Goal: Transaction & Acquisition: Obtain resource

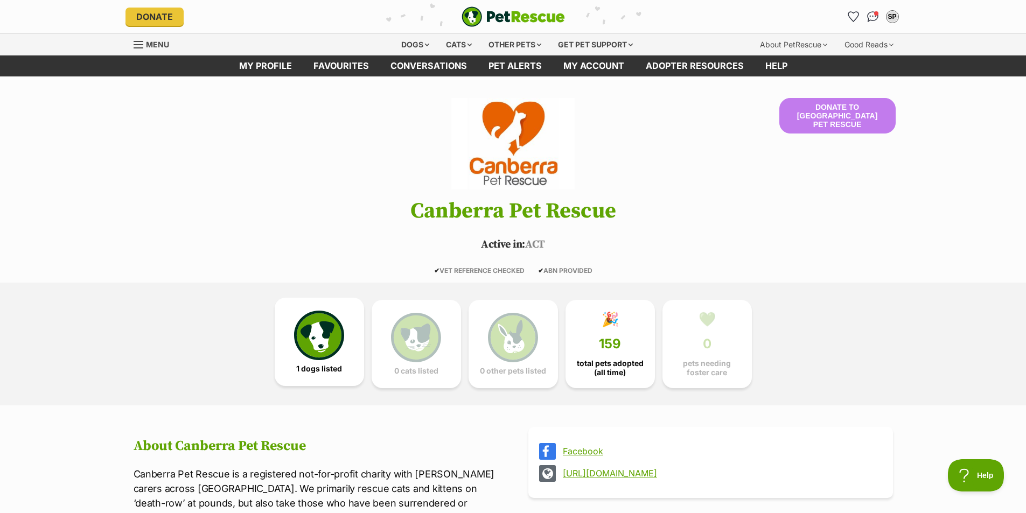
click at [315, 345] on img at bounding box center [319, 336] width 50 height 50
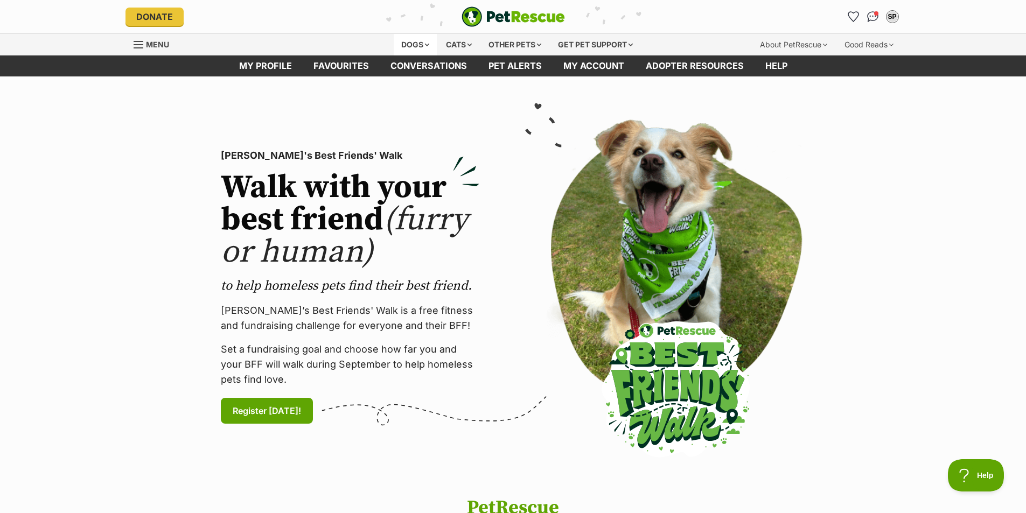
click at [421, 42] on div "Dogs" at bounding box center [415, 45] width 43 height 22
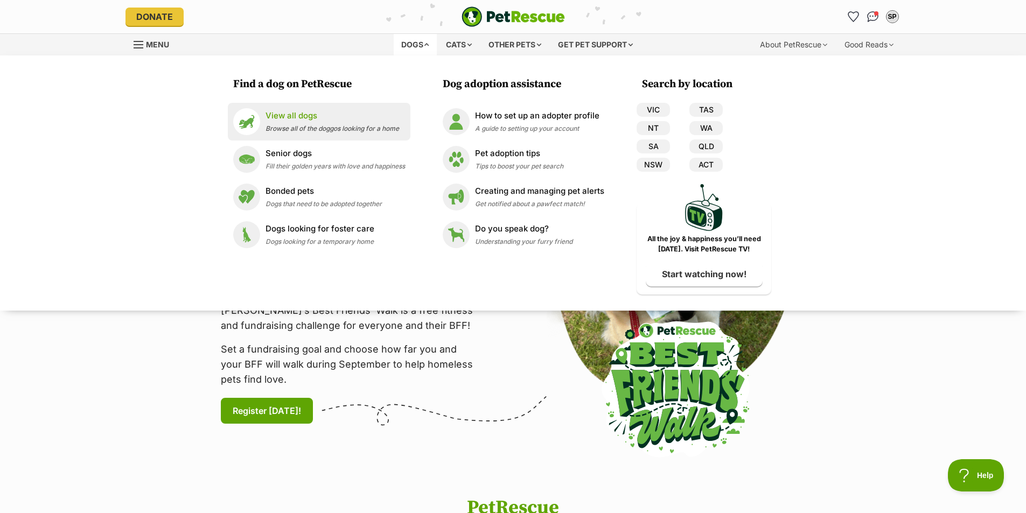
click at [293, 118] on p "View all dogs" at bounding box center [332, 116] width 134 height 12
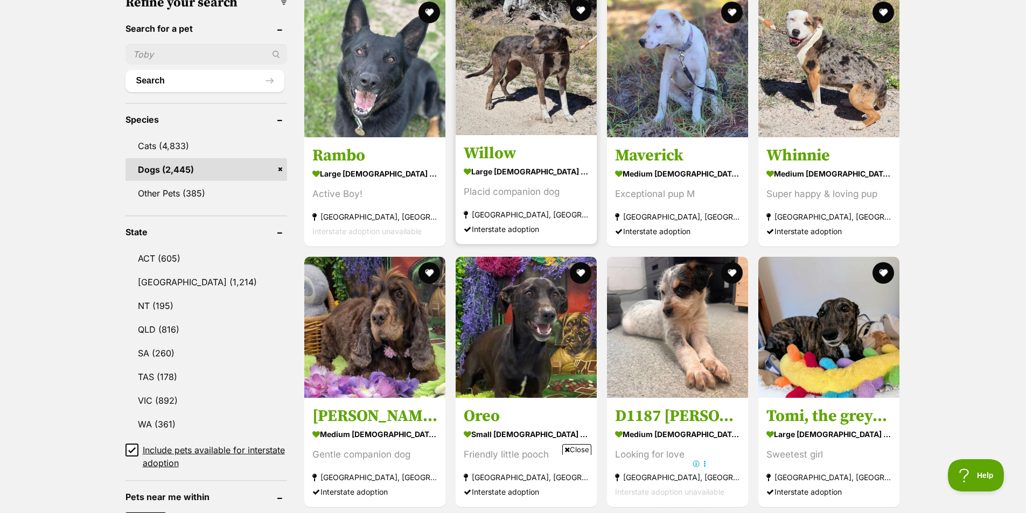
scroll to position [377, 0]
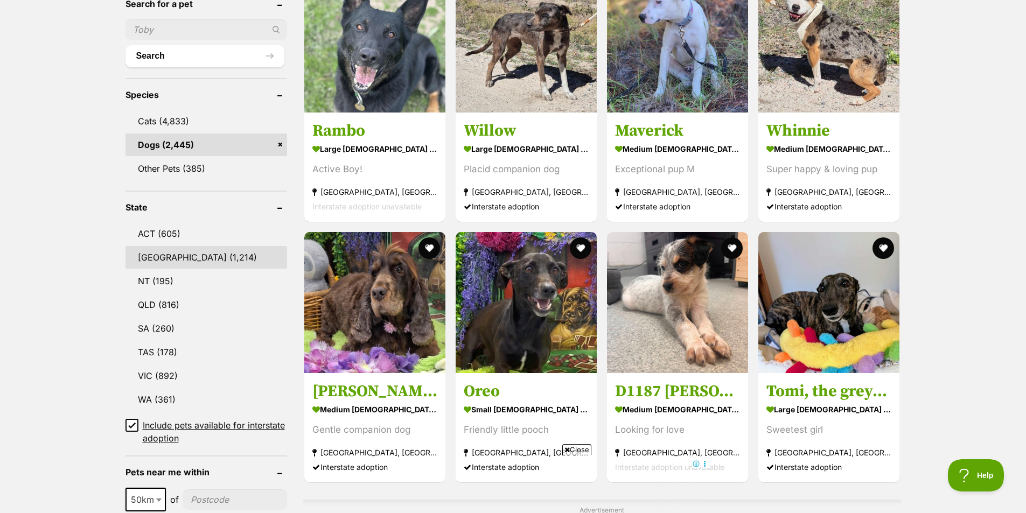
click at [161, 260] on link "[GEOGRAPHIC_DATA] (1,214)" at bounding box center [206, 257] width 162 height 23
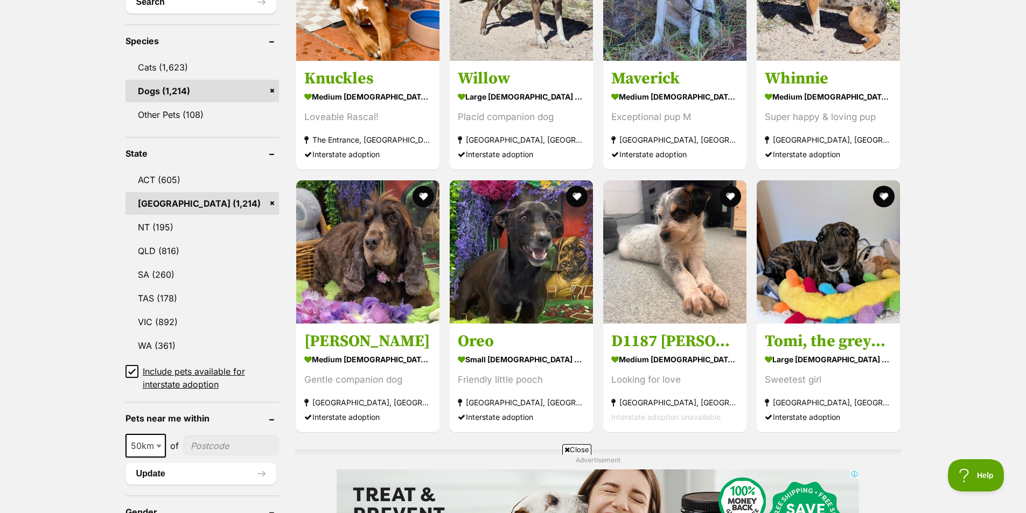
click at [132, 371] on icon at bounding box center [132, 372] width 8 height 8
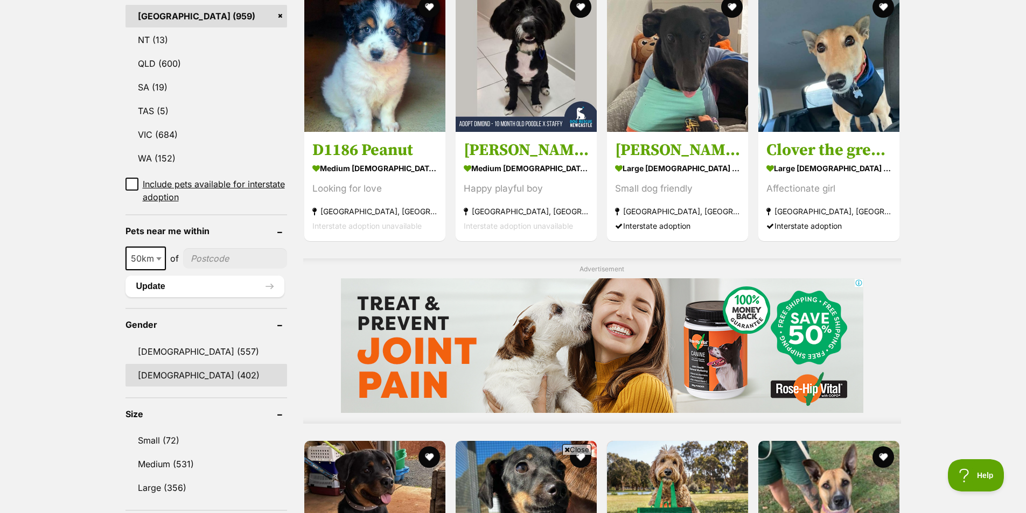
click at [162, 376] on link "[DEMOGRAPHIC_DATA] (402)" at bounding box center [206, 375] width 162 height 23
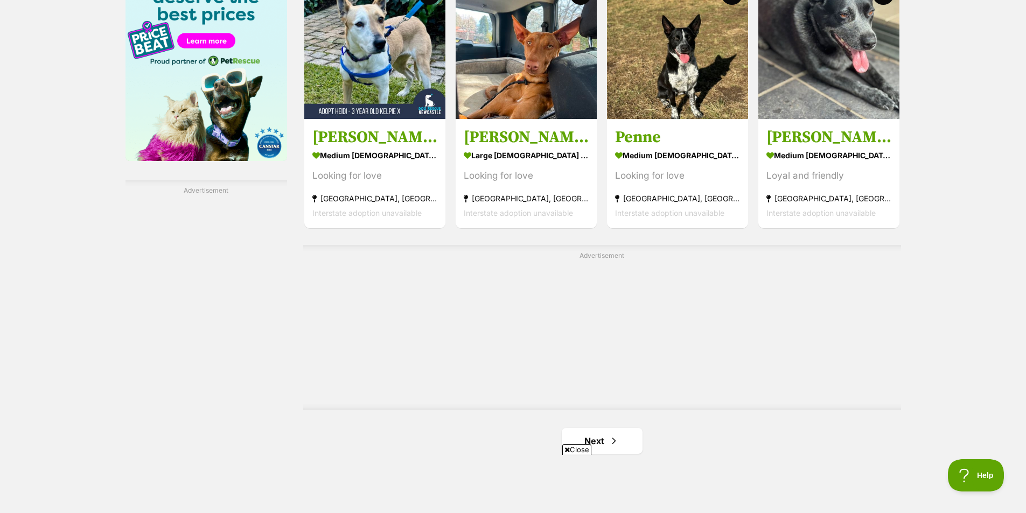
scroll to position [1777, 0]
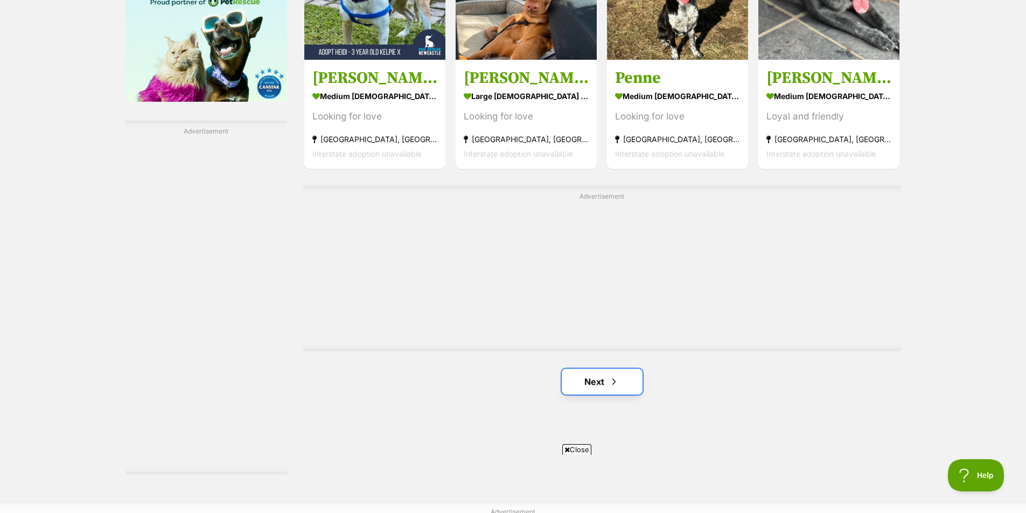
click at [614, 375] on span "Next page" at bounding box center [613, 381] width 11 height 13
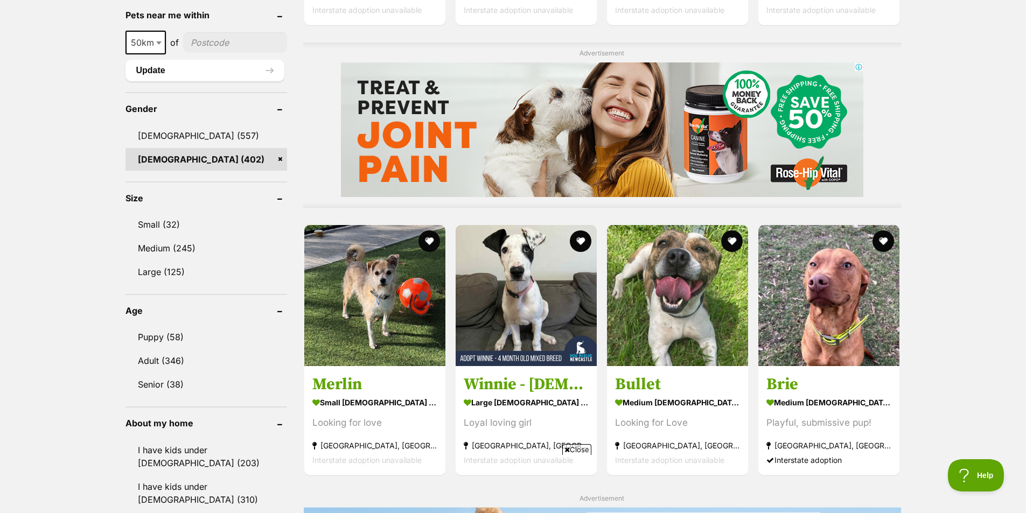
scroll to position [754, 0]
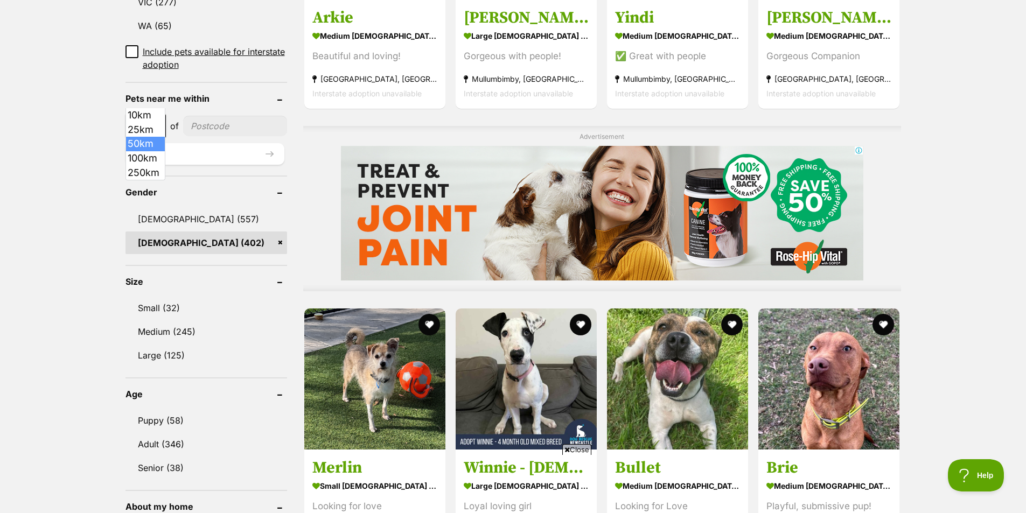
click at [156, 125] on b at bounding box center [158, 126] width 5 height 3
select select "100"
click at [213, 116] on input"] "postcode" at bounding box center [237, 126] width 100 height 20
type input"] "2000"
click at [219, 143] on button "Update" at bounding box center [204, 154] width 159 height 22
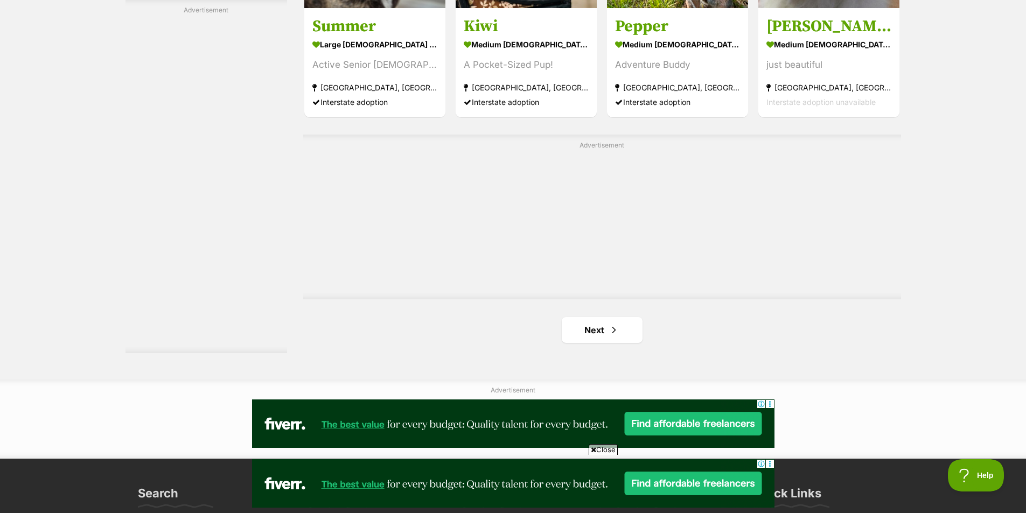
scroll to position [1831, 0]
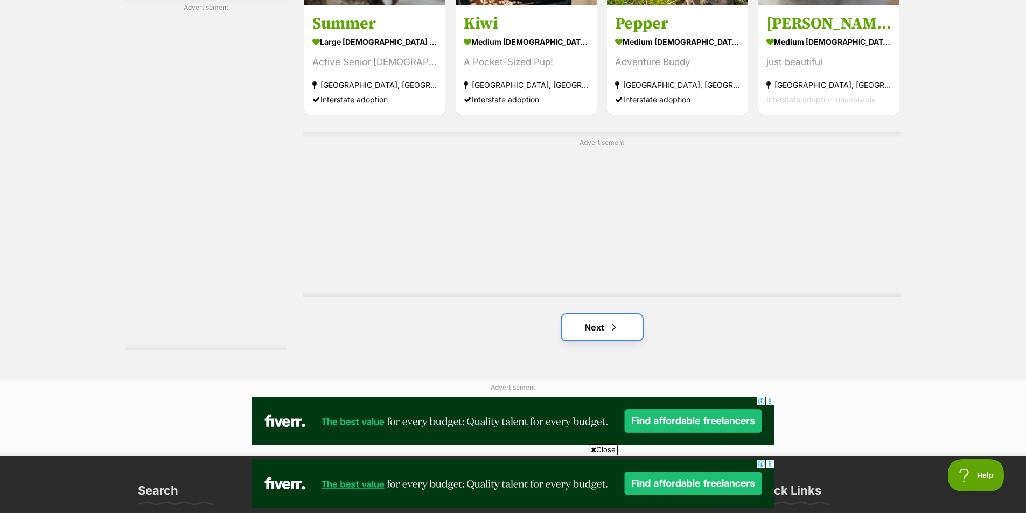
click at [587, 314] on link "Next" at bounding box center [602, 327] width 81 height 26
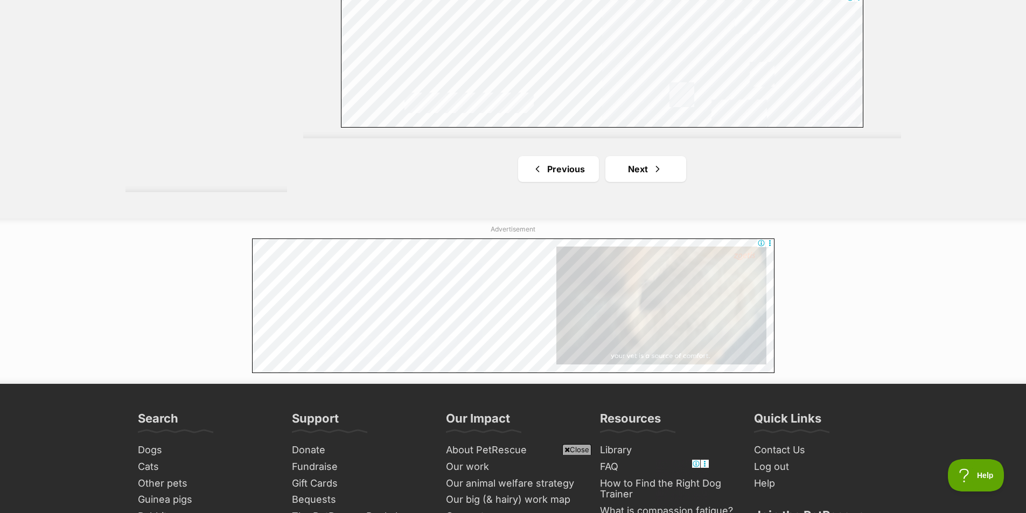
scroll to position [1992, 0]
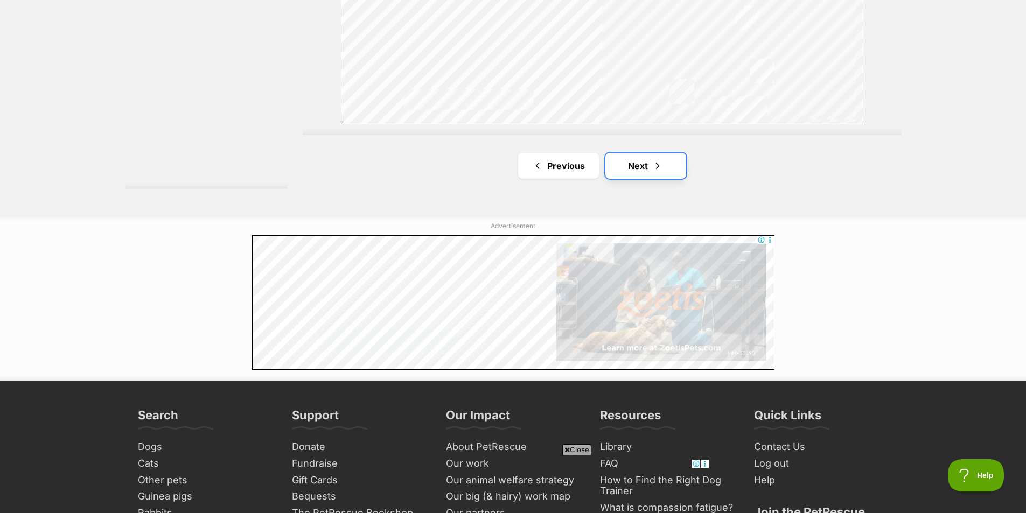
click at [659, 159] on span "Next page" at bounding box center [657, 165] width 11 height 13
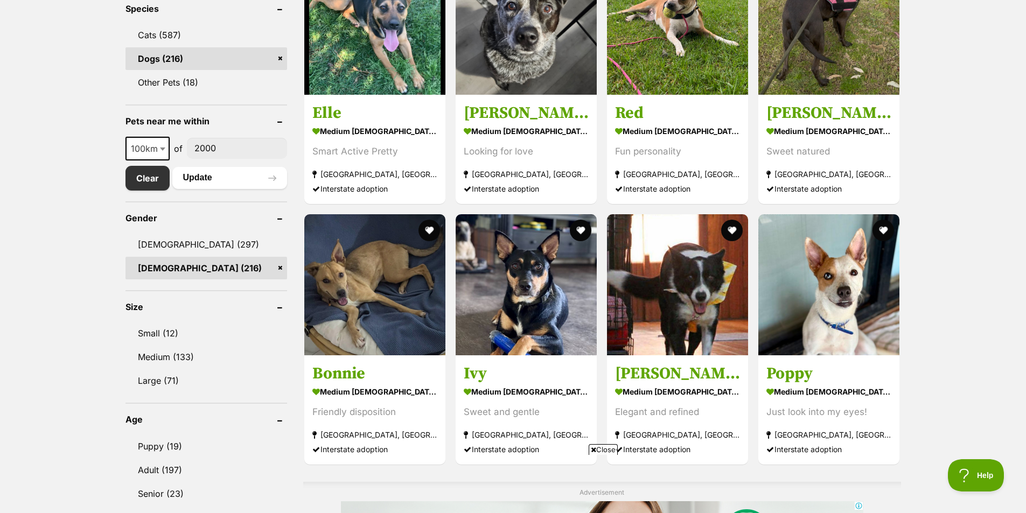
scroll to position [485, 0]
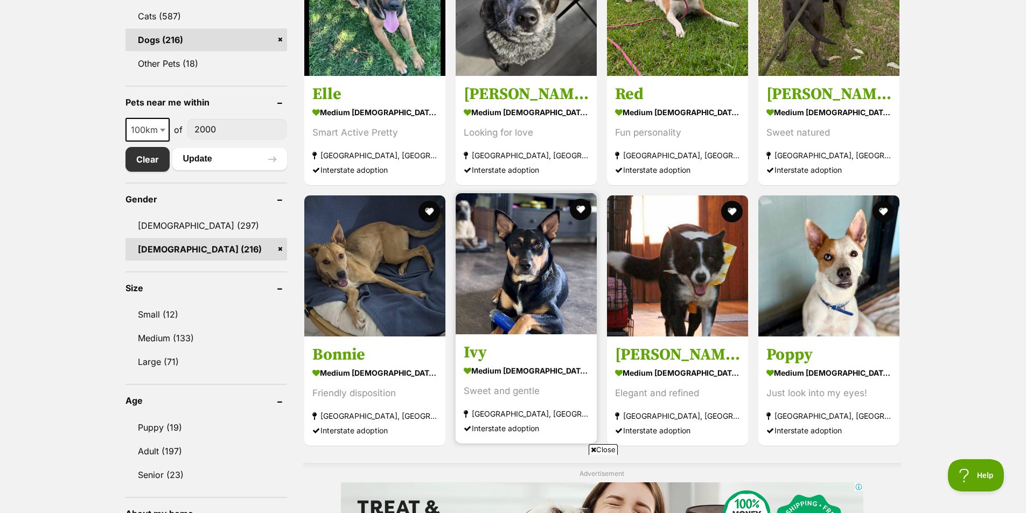
click at [523, 255] on img at bounding box center [526, 263] width 141 height 141
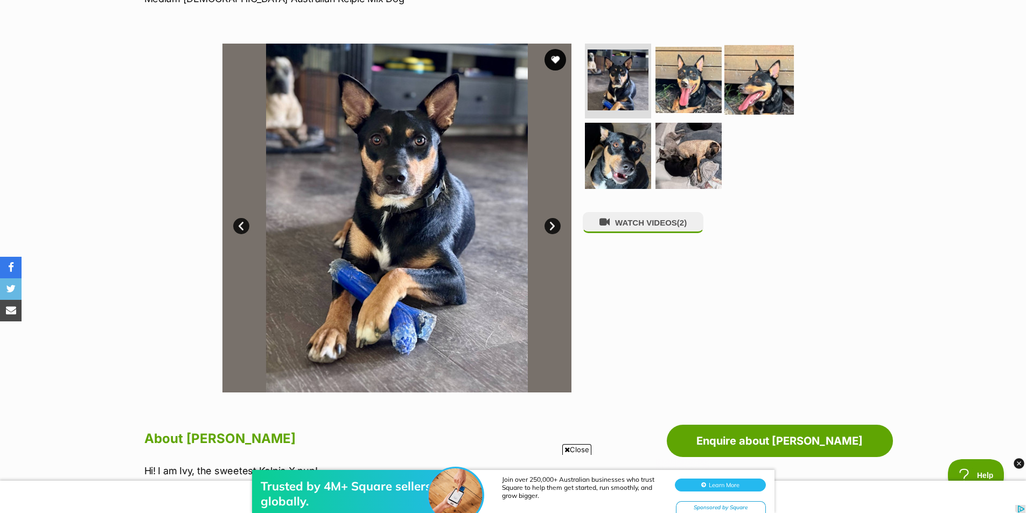
scroll to position [162, 0]
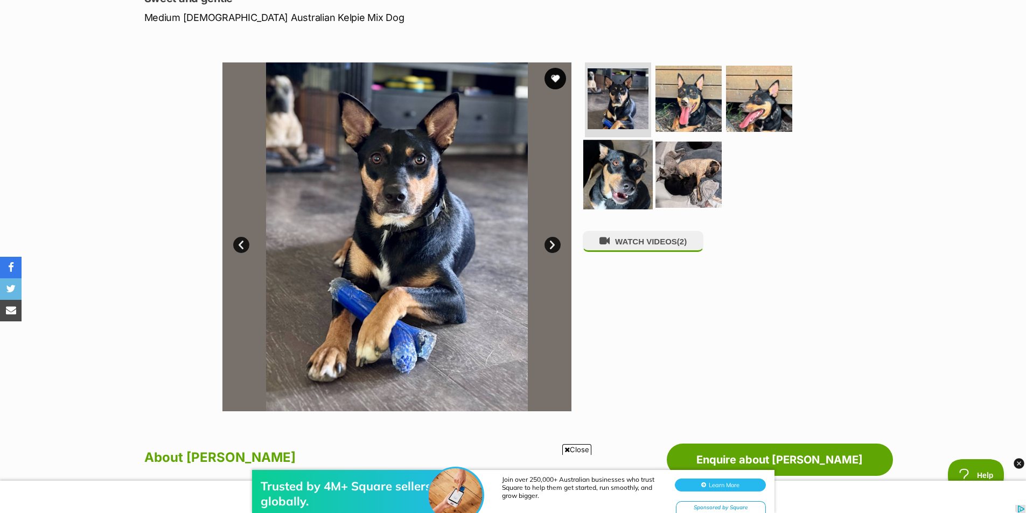
click at [625, 187] on img at bounding box center [617, 174] width 69 height 69
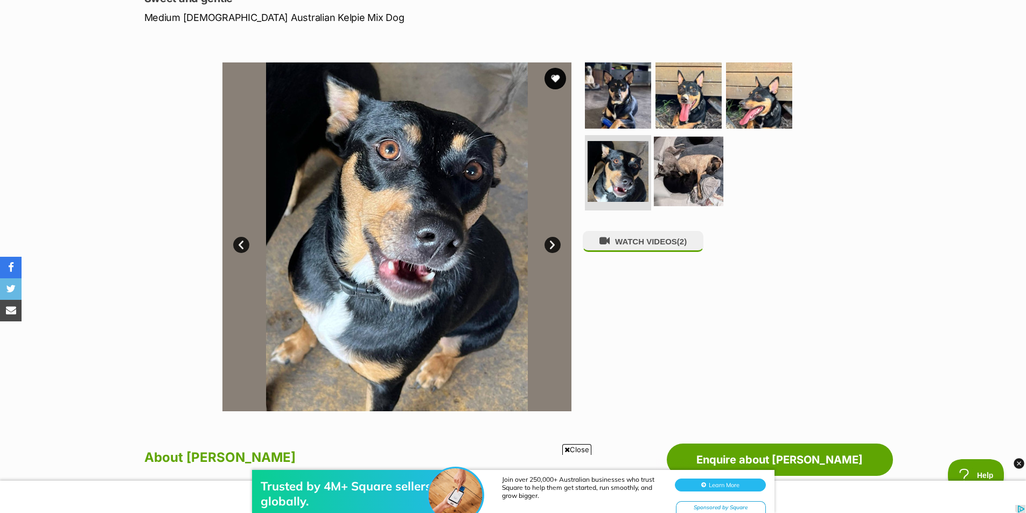
click at [691, 178] on img at bounding box center [688, 171] width 69 height 69
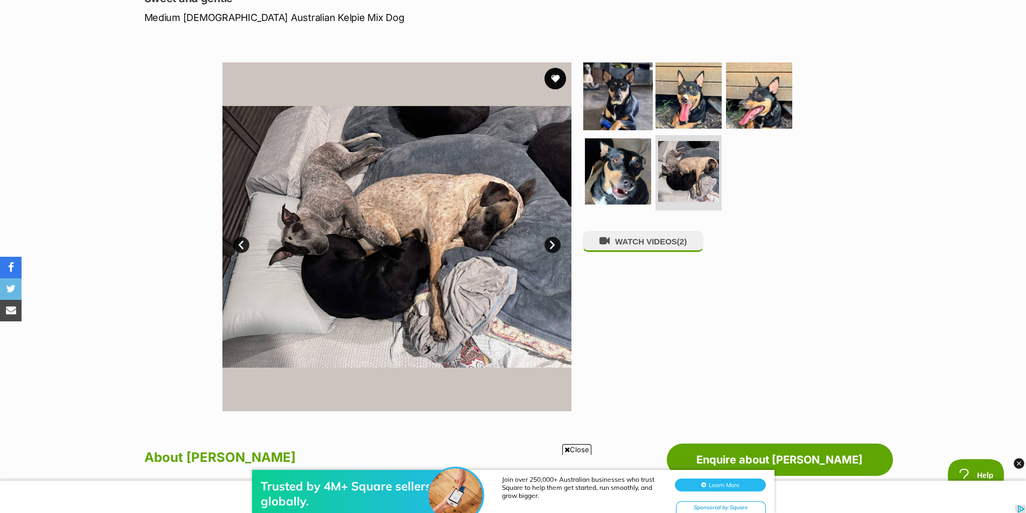
click at [652, 97] on img at bounding box center [617, 94] width 69 height 69
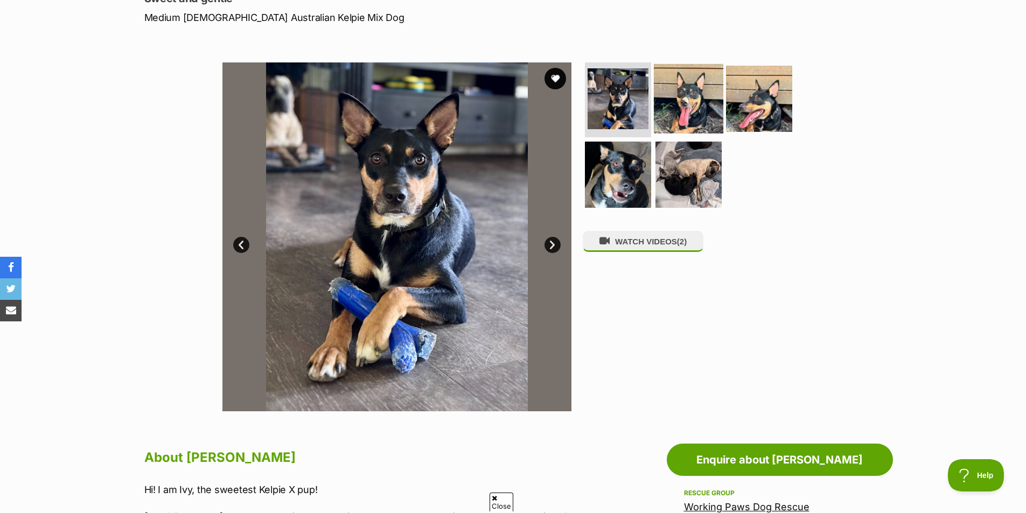
click at [695, 99] on img at bounding box center [688, 98] width 69 height 69
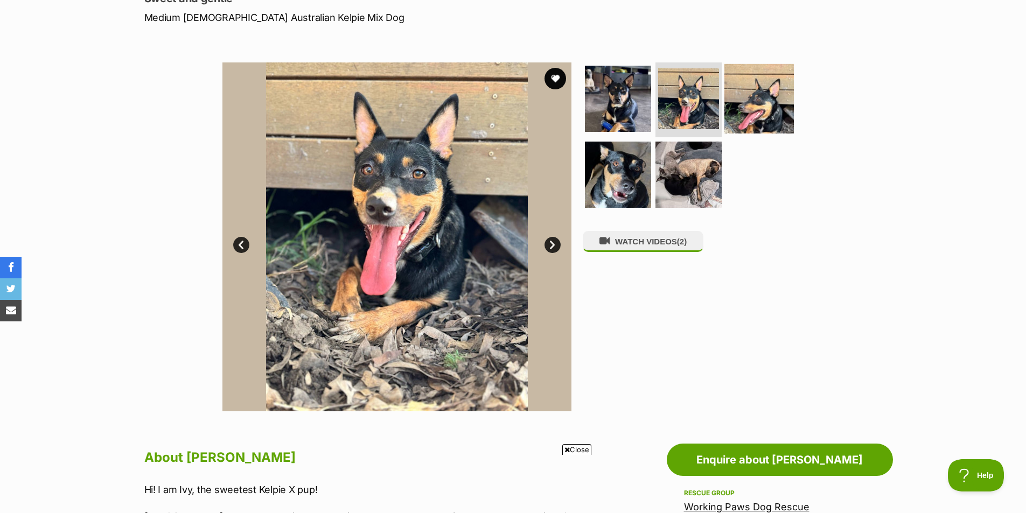
click at [749, 99] on img at bounding box center [758, 98] width 69 height 69
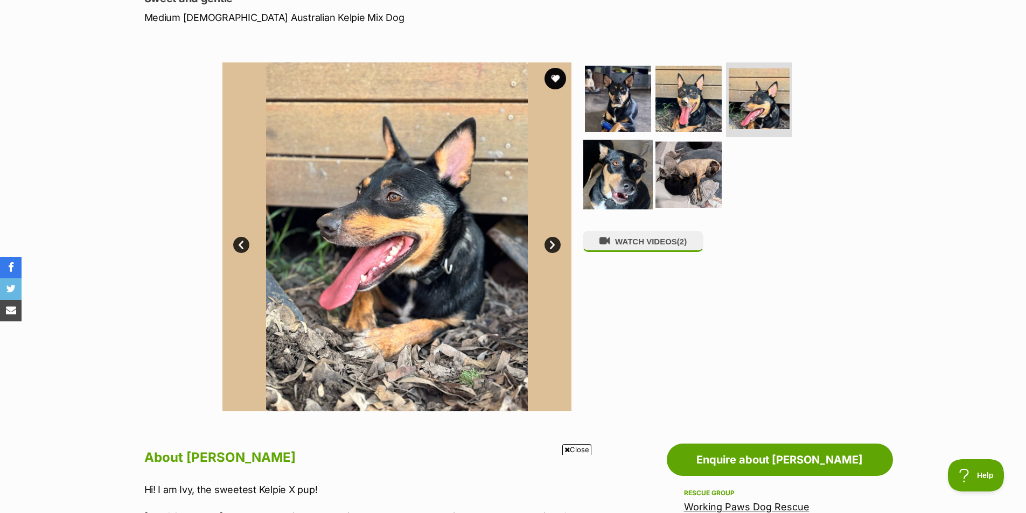
click at [630, 162] on img at bounding box center [617, 174] width 69 height 69
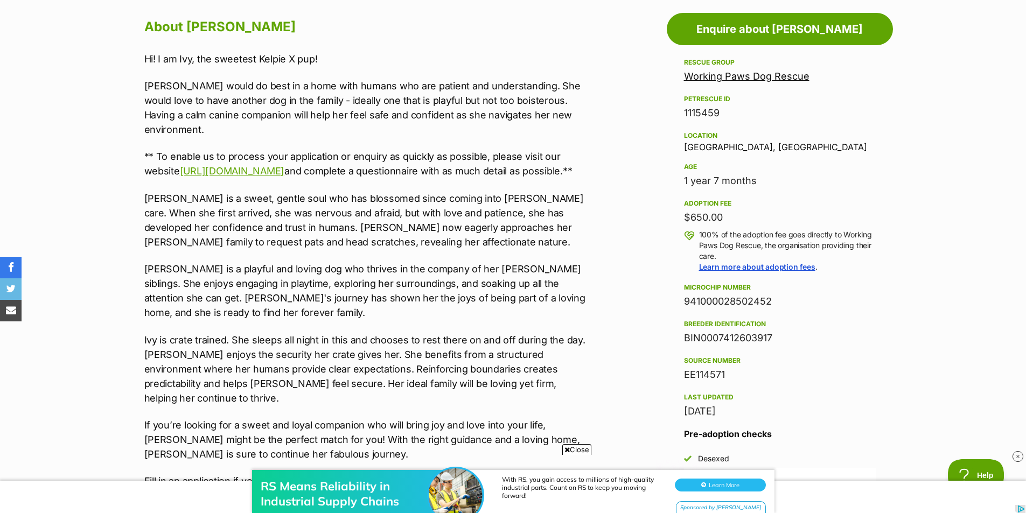
scroll to position [0, 0]
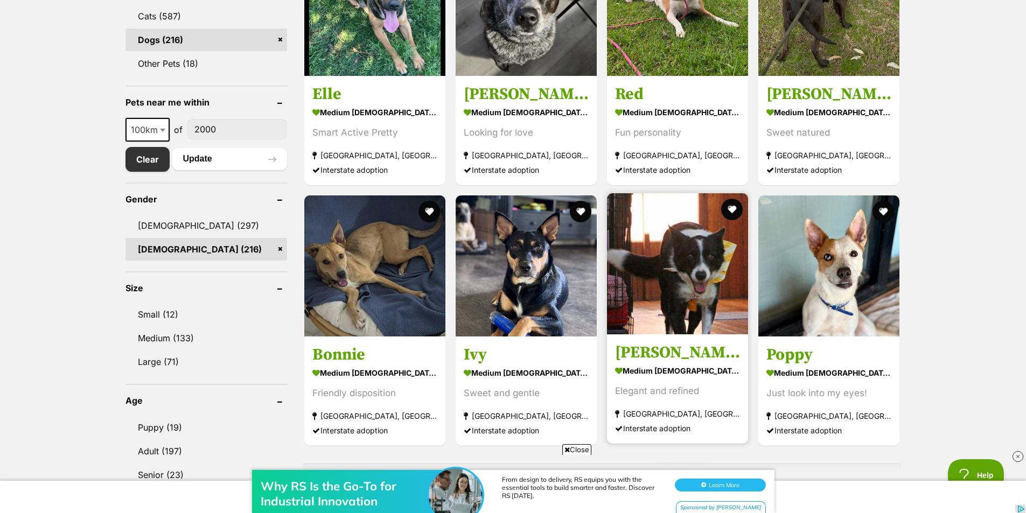
click at [681, 263] on img at bounding box center [677, 263] width 141 height 141
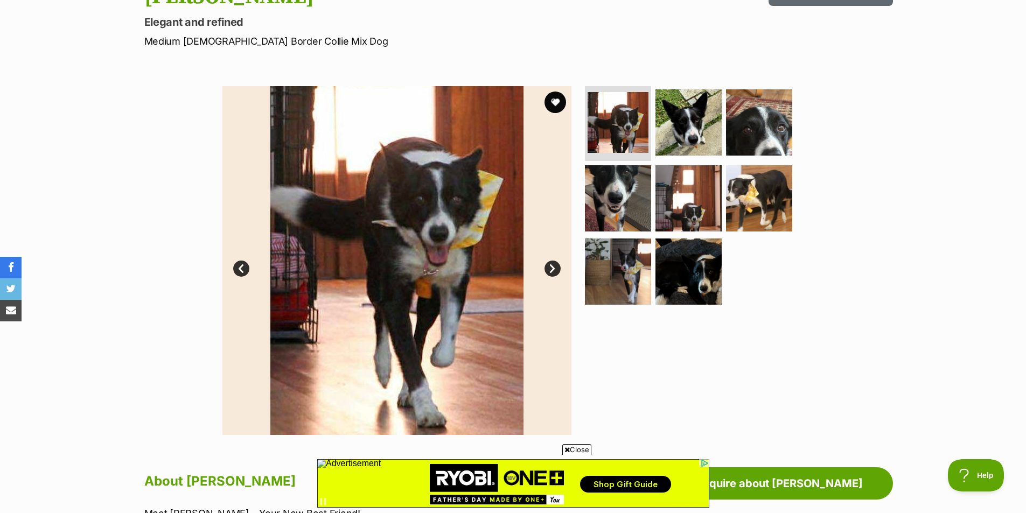
scroll to position [108, 0]
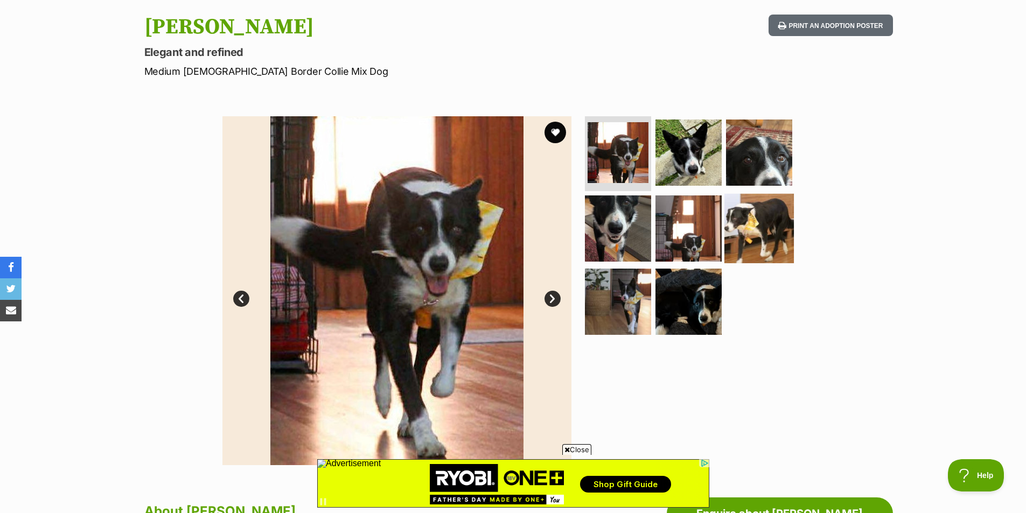
click at [733, 235] on img at bounding box center [758, 228] width 69 height 69
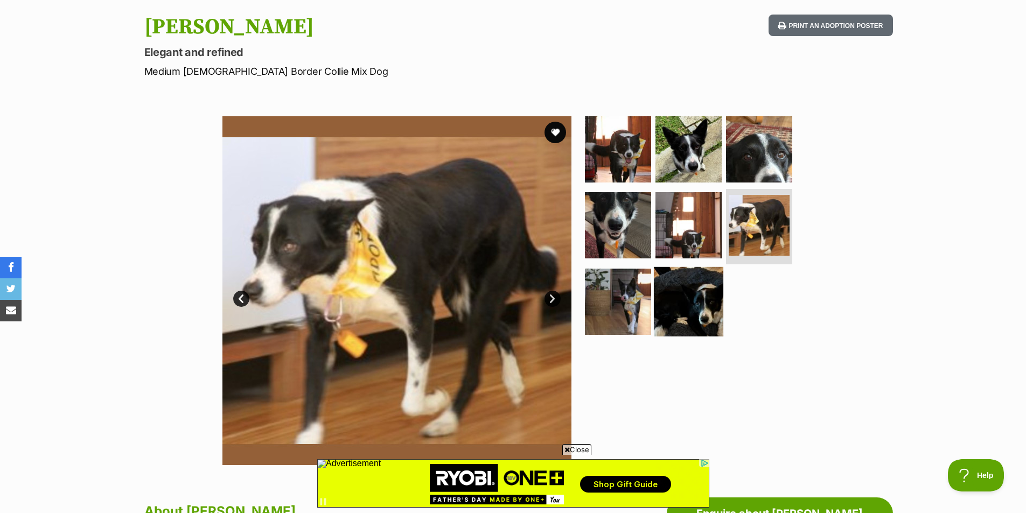
drag, startPoint x: 702, startPoint y: 276, endPoint x: 692, endPoint y: 281, distance: 10.4
click at [701, 277] on img at bounding box center [688, 301] width 69 height 69
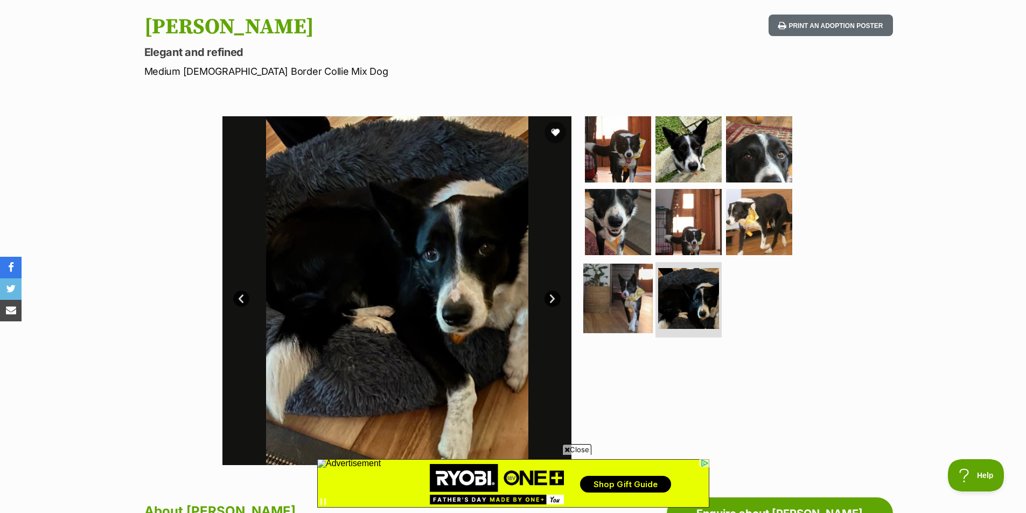
click at [643, 300] on img at bounding box center [617, 298] width 69 height 69
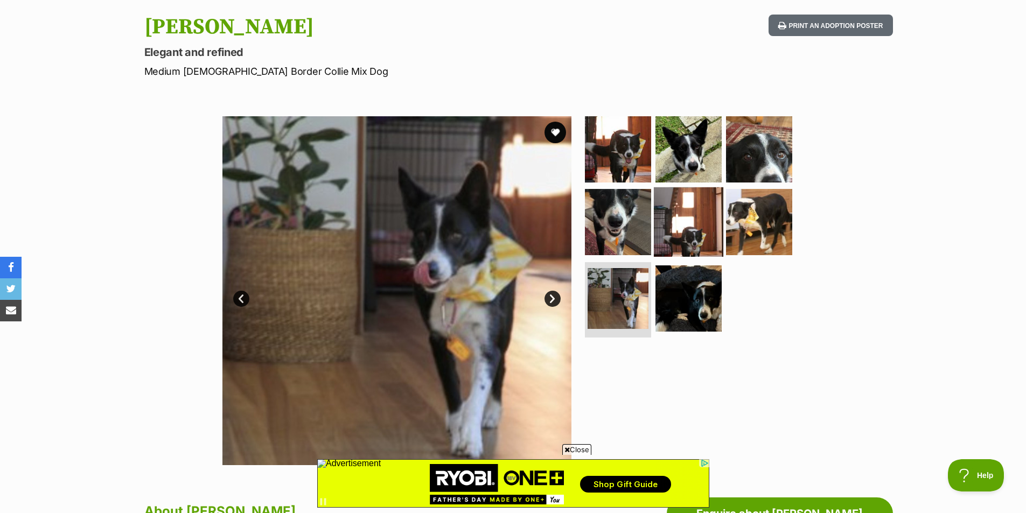
click at [677, 245] on img at bounding box center [688, 221] width 69 height 69
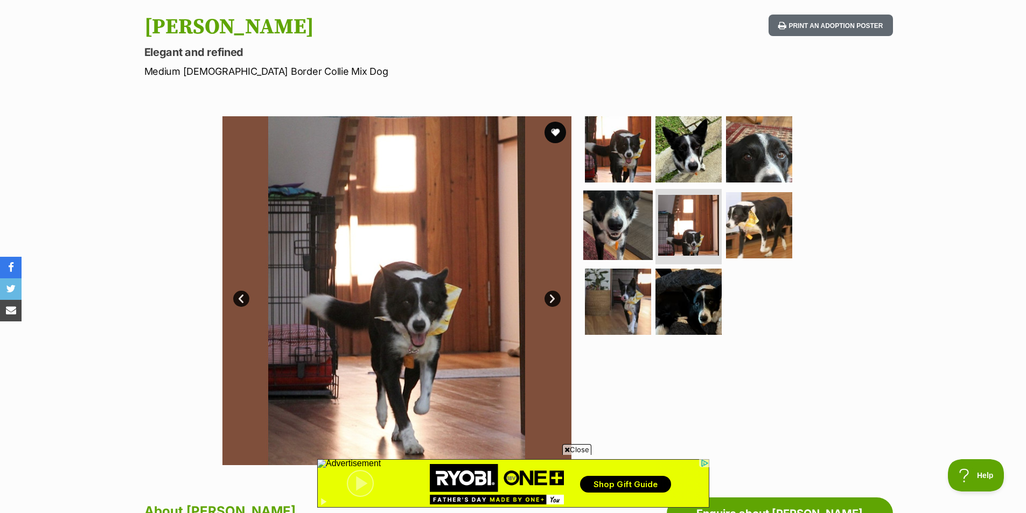
click at [619, 236] on img at bounding box center [617, 225] width 69 height 69
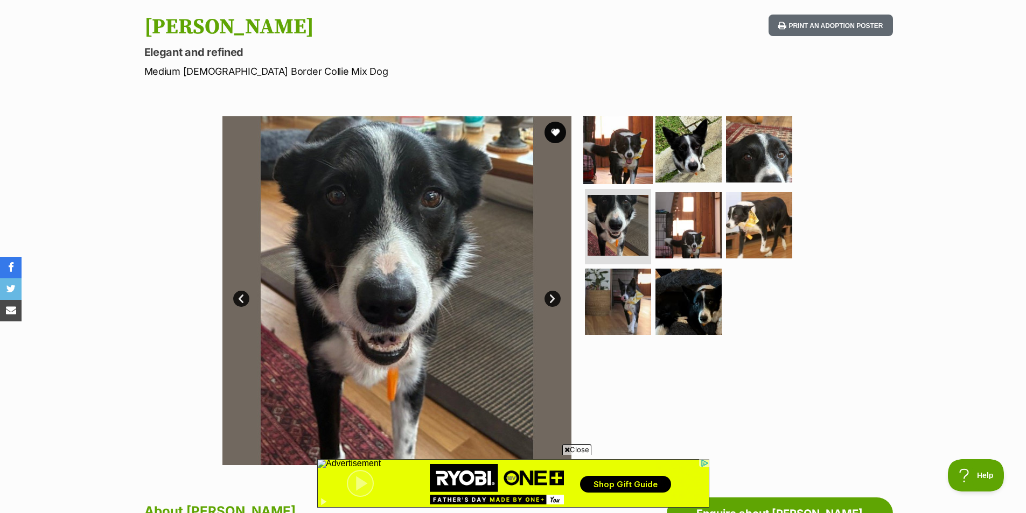
click at [613, 156] on img at bounding box center [617, 148] width 69 height 69
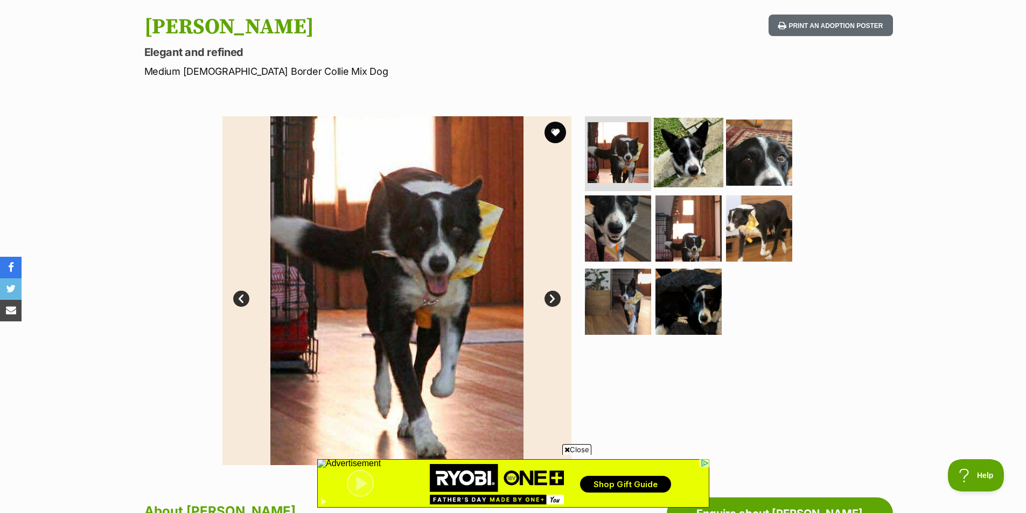
click at [682, 164] on img at bounding box center [688, 151] width 69 height 69
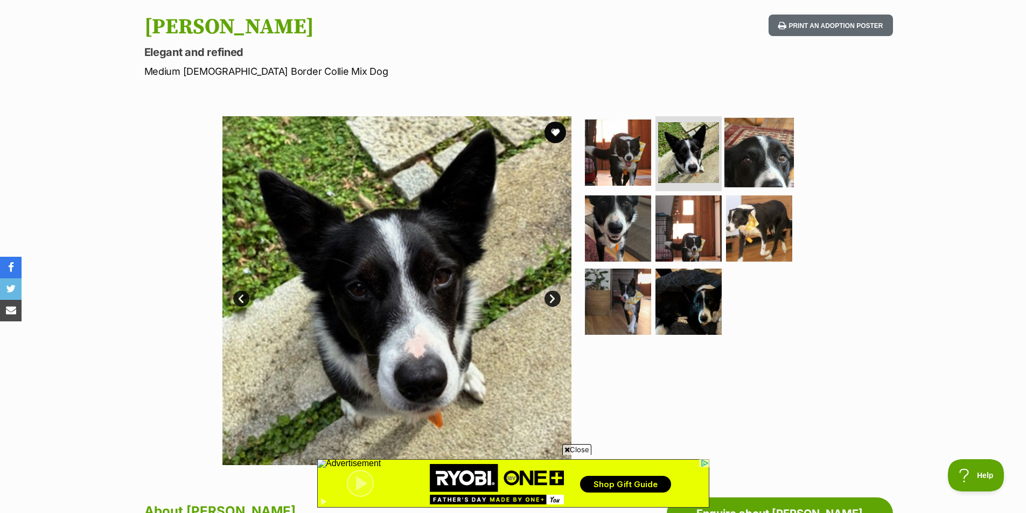
click at [749, 165] on img at bounding box center [758, 151] width 69 height 69
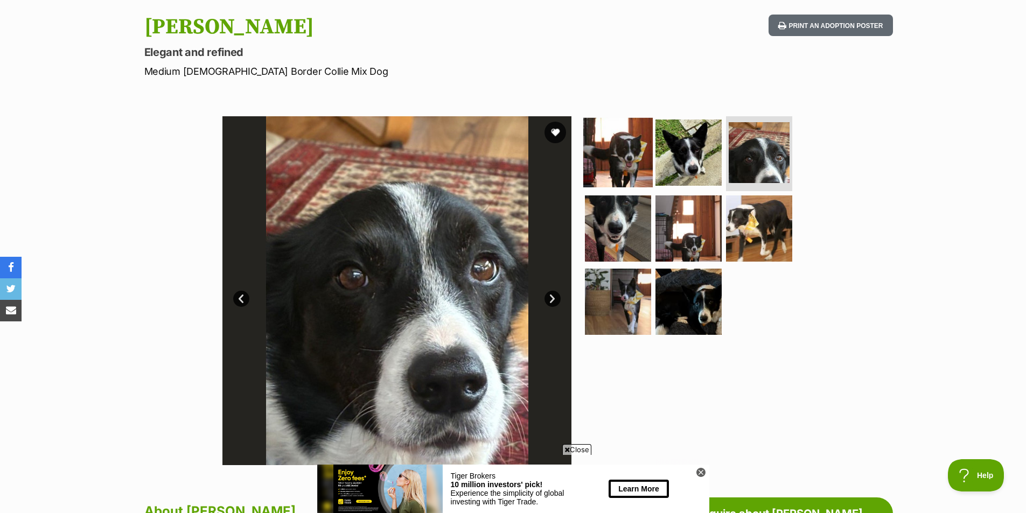
click at [608, 163] on img at bounding box center [617, 151] width 69 height 69
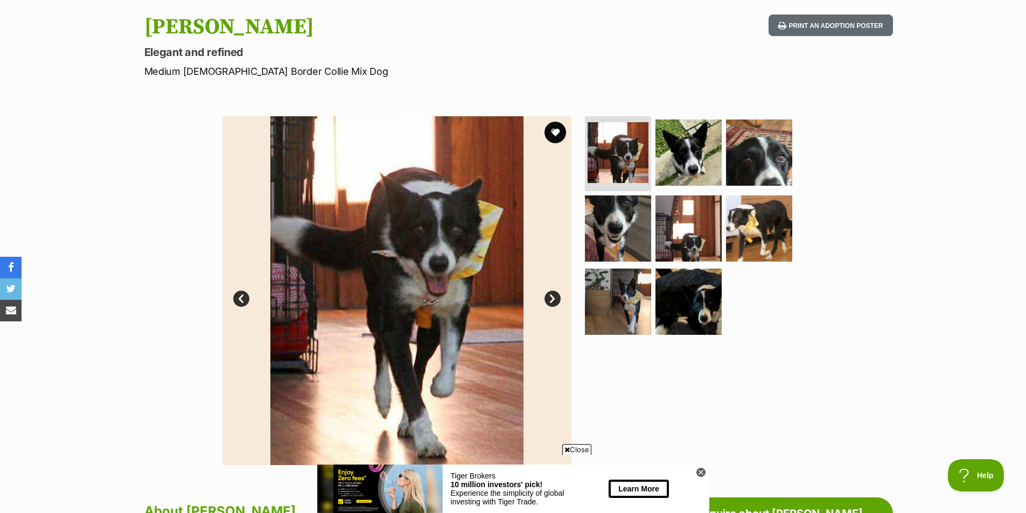
click at [551, 299] on link "Next" at bounding box center [552, 299] width 16 height 16
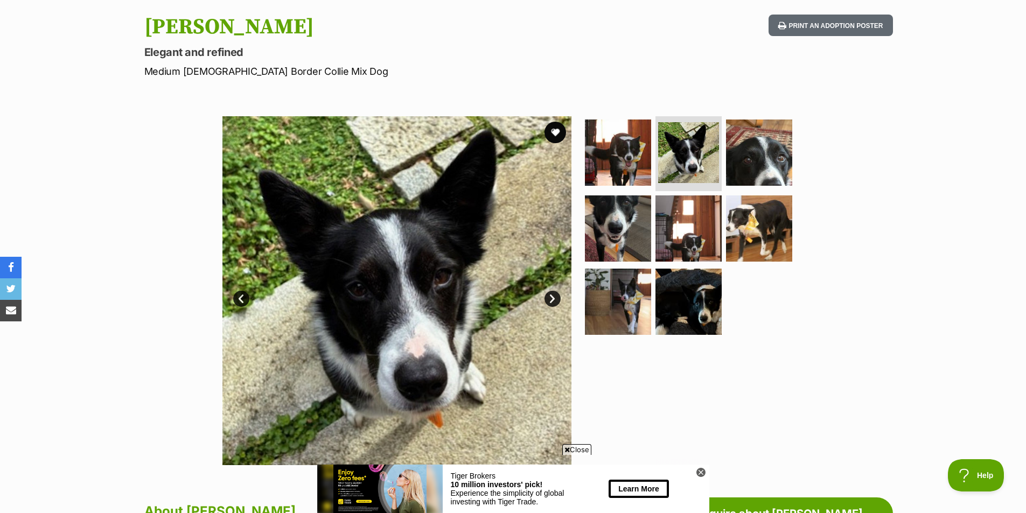
click at [551, 299] on link "Next" at bounding box center [552, 299] width 16 height 16
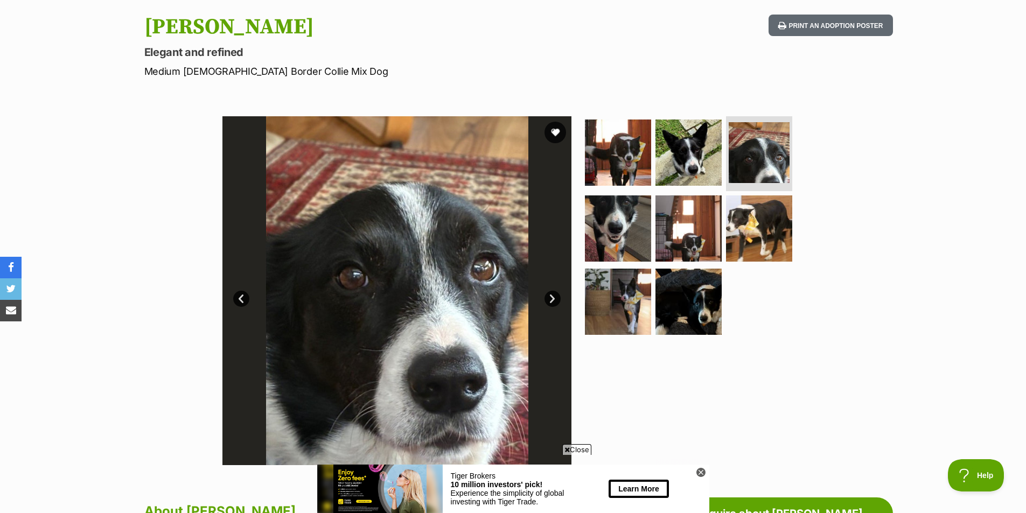
click at [551, 299] on link "Next" at bounding box center [552, 299] width 16 height 16
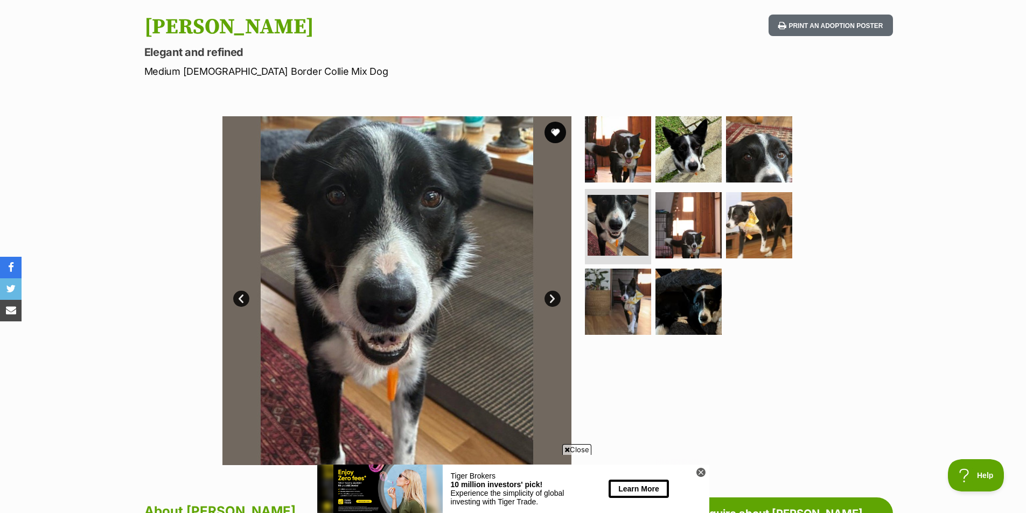
click at [551, 299] on link "Next" at bounding box center [552, 299] width 16 height 16
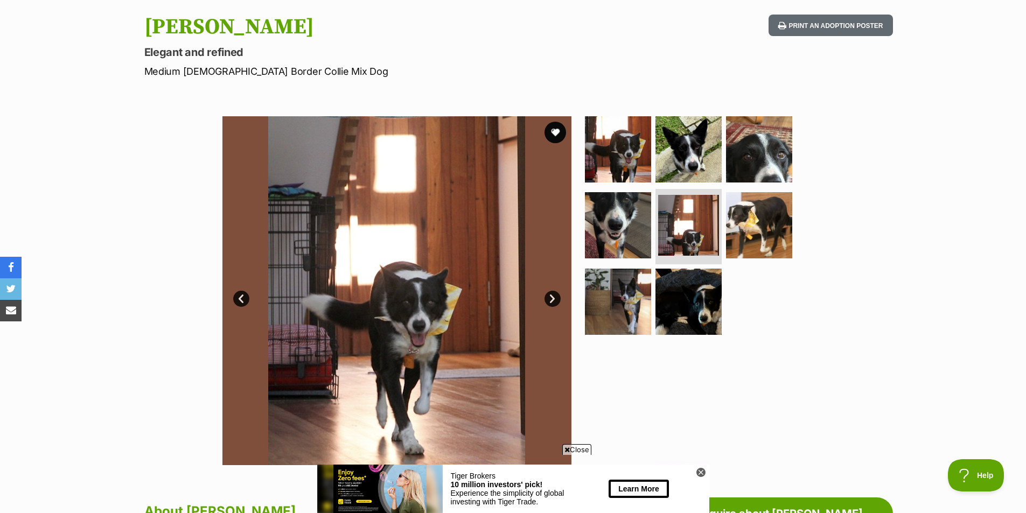
click at [551, 299] on link "Next" at bounding box center [552, 299] width 16 height 16
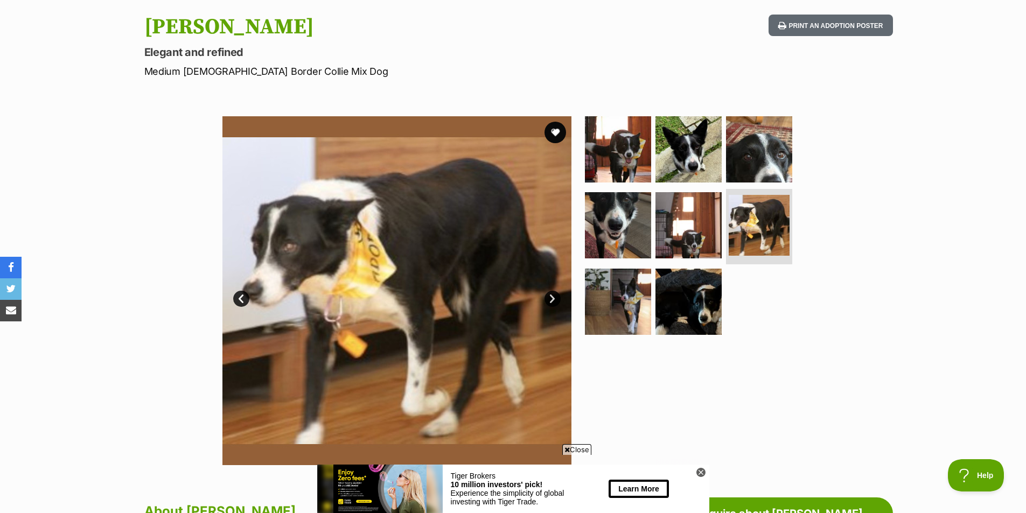
click at [551, 299] on link "Next" at bounding box center [552, 299] width 16 height 16
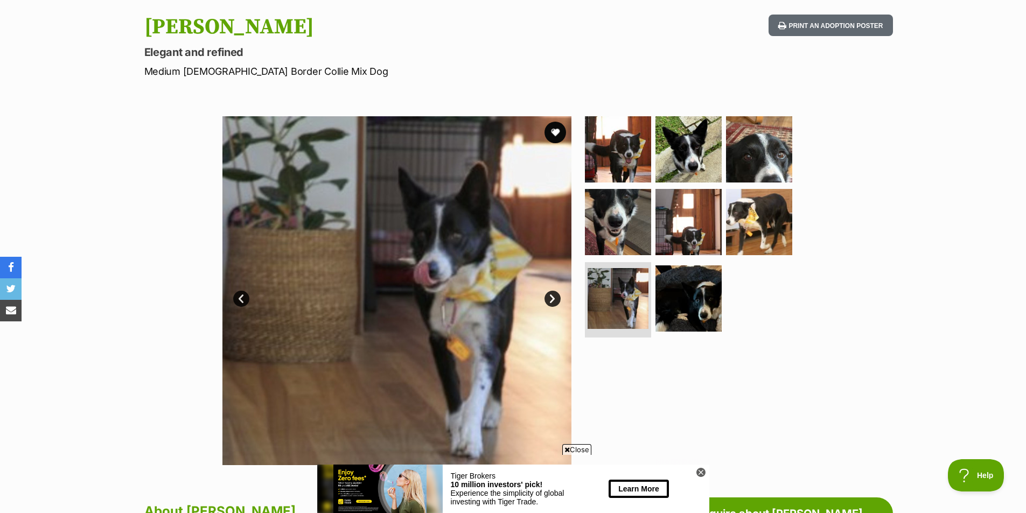
click at [551, 299] on link "Next" at bounding box center [552, 299] width 16 height 16
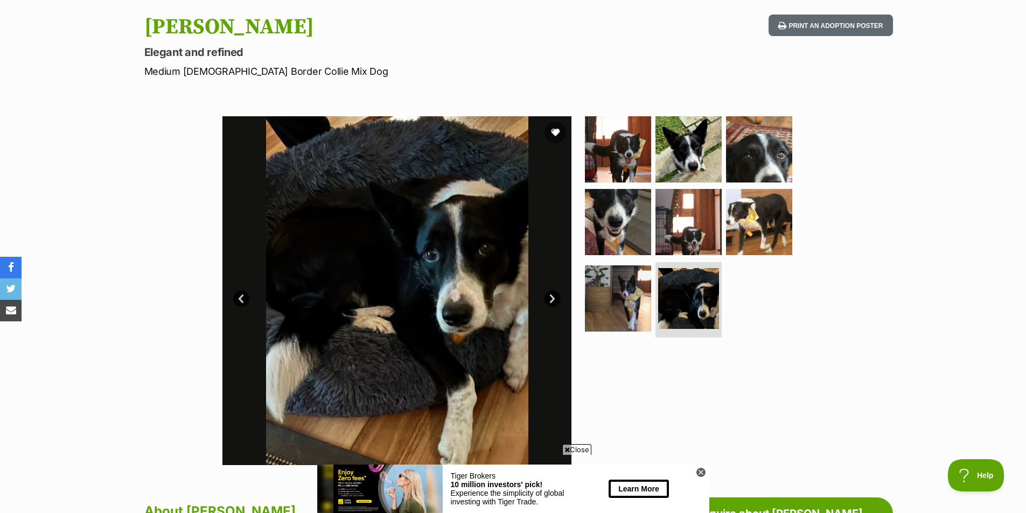
click at [551, 299] on link "Next" at bounding box center [552, 299] width 16 height 16
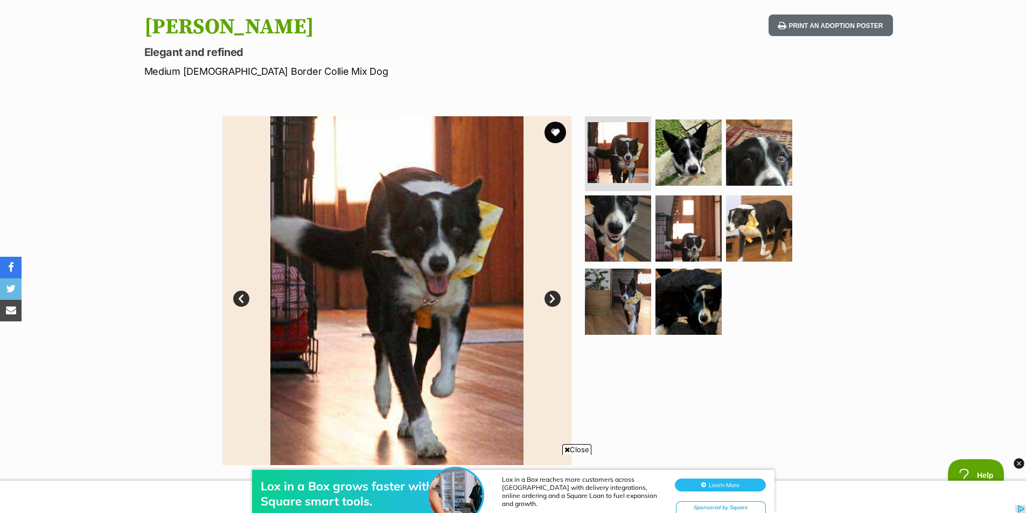
scroll to position [0, 0]
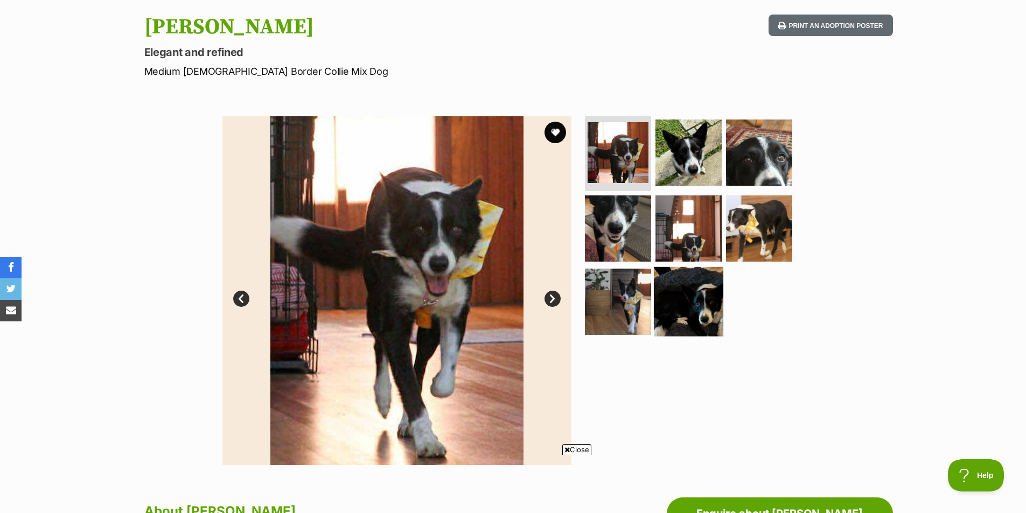
click at [681, 319] on img at bounding box center [688, 301] width 69 height 69
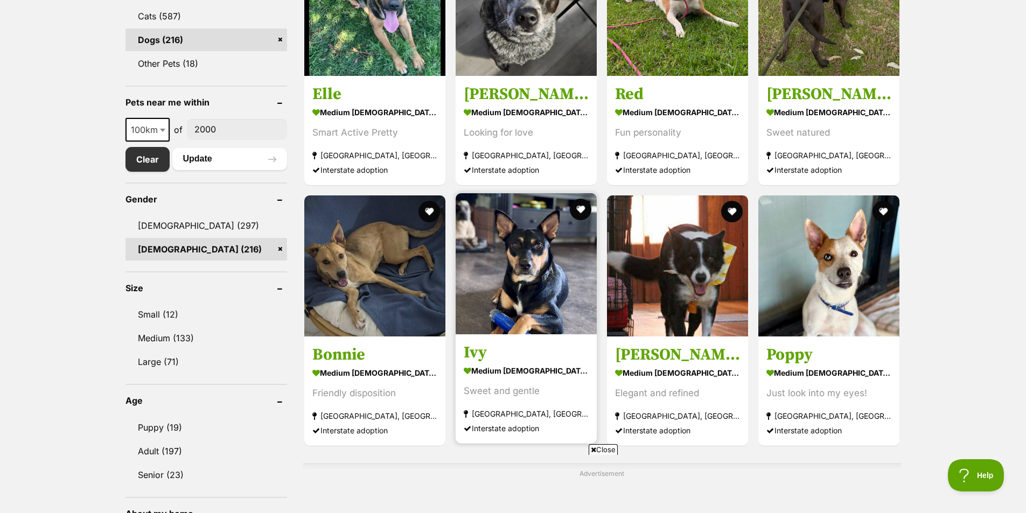
click at [519, 283] on img at bounding box center [526, 263] width 141 height 141
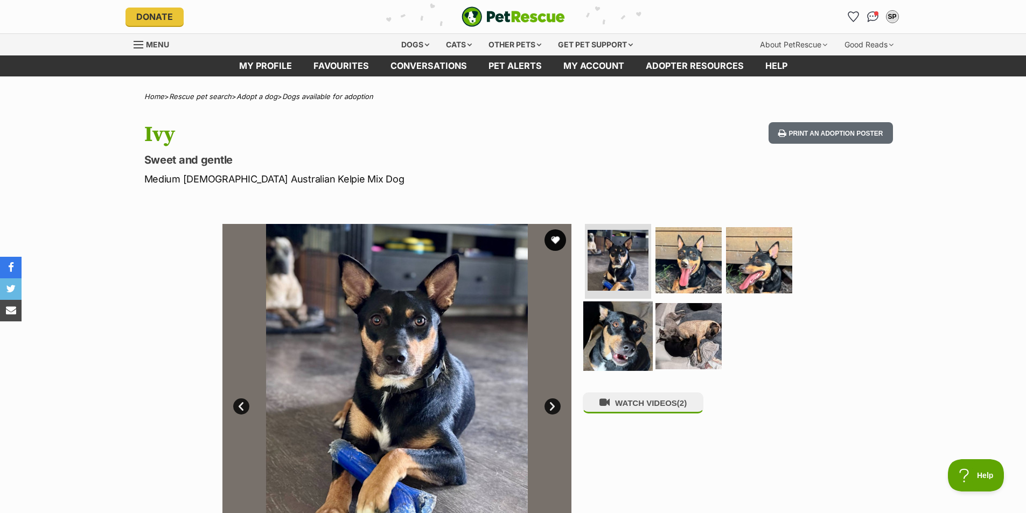
click at [599, 333] on img at bounding box center [617, 336] width 69 height 69
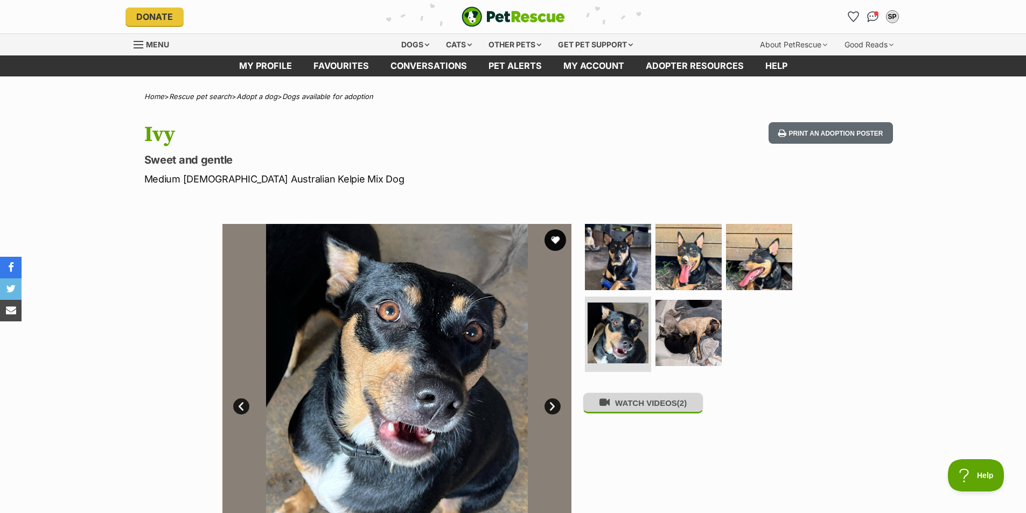
click at [585, 411] on button "WATCH VIDEOS (2)" at bounding box center [643, 403] width 121 height 21
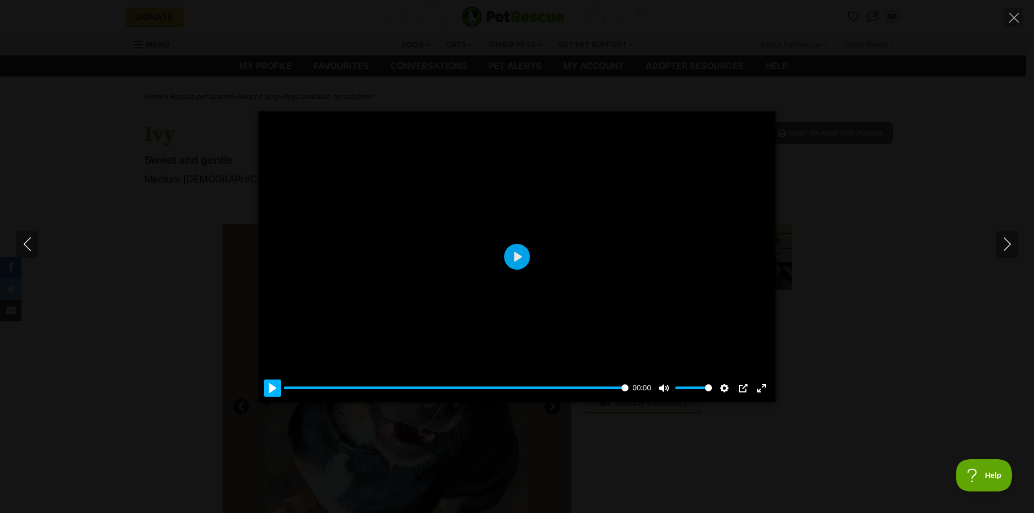
click at [274, 389] on button "Pause Play" at bounding box center [272, 388] width 17 height 17
type input "100"
click at [1007, 244] on icon "Next" at bounding box center [1006, 243] width 13 height 13
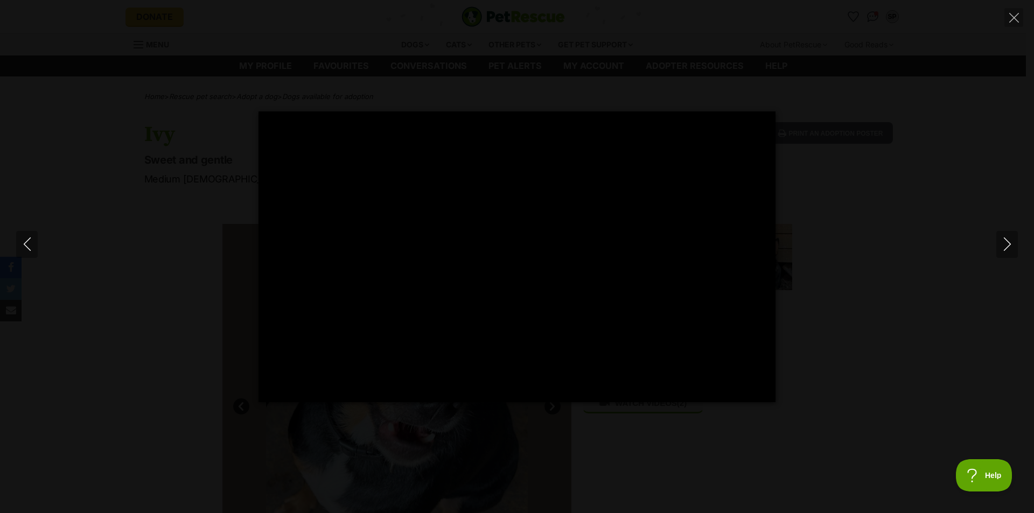
type input "100"
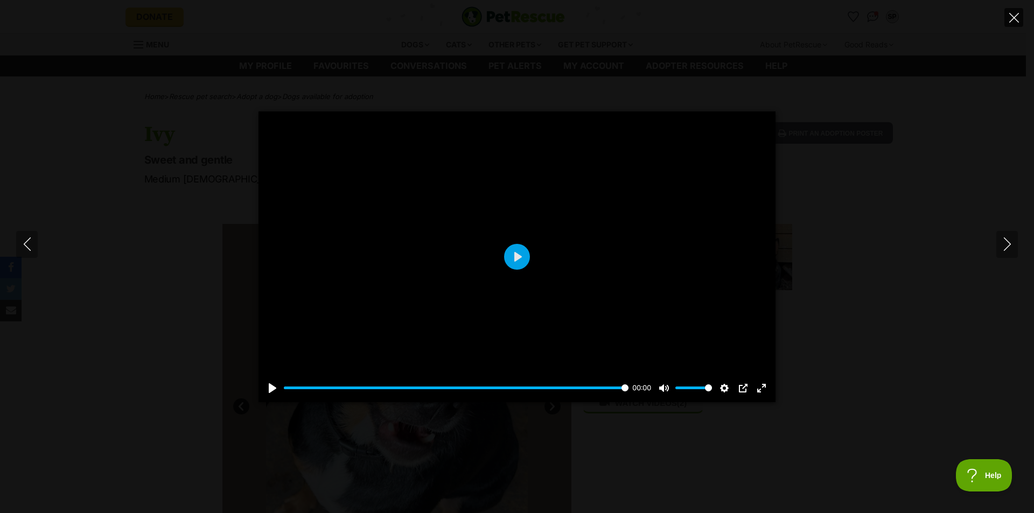
click at [1012, 15] on icon "Close" at bounding box center [1014, 18] width 10 height 10
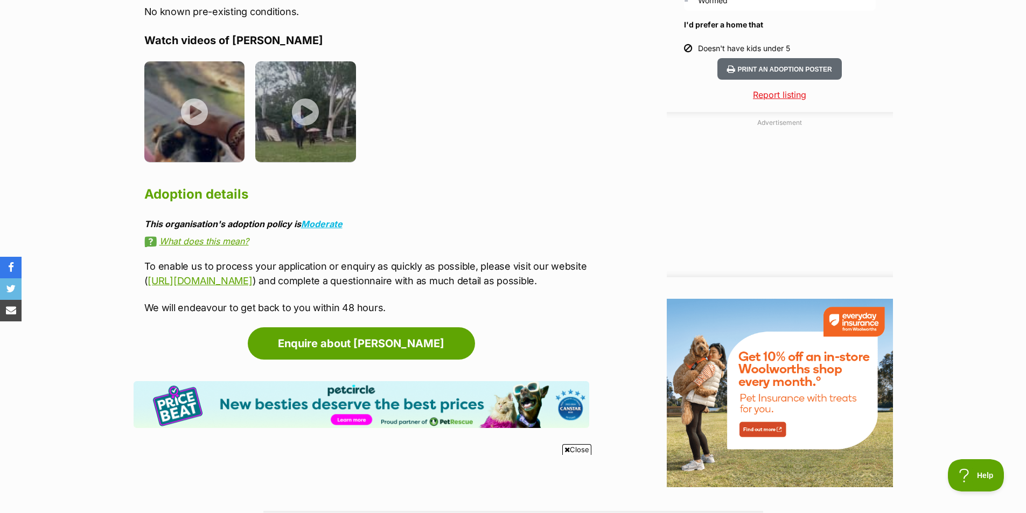
scroll to position [1131, 0]
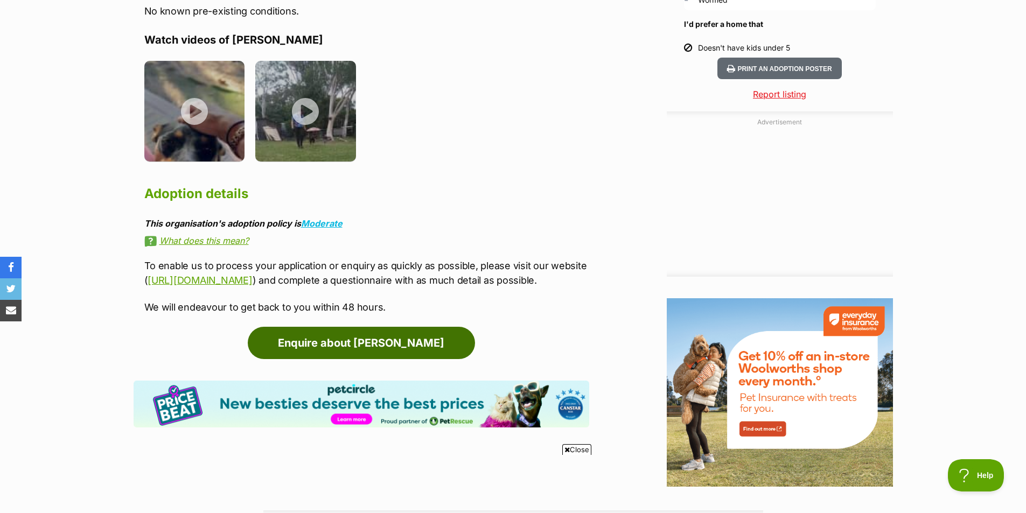
click at [402, 344] on link "Enquire about Ivy" at bounding box center [361, 343] width 227 height 32
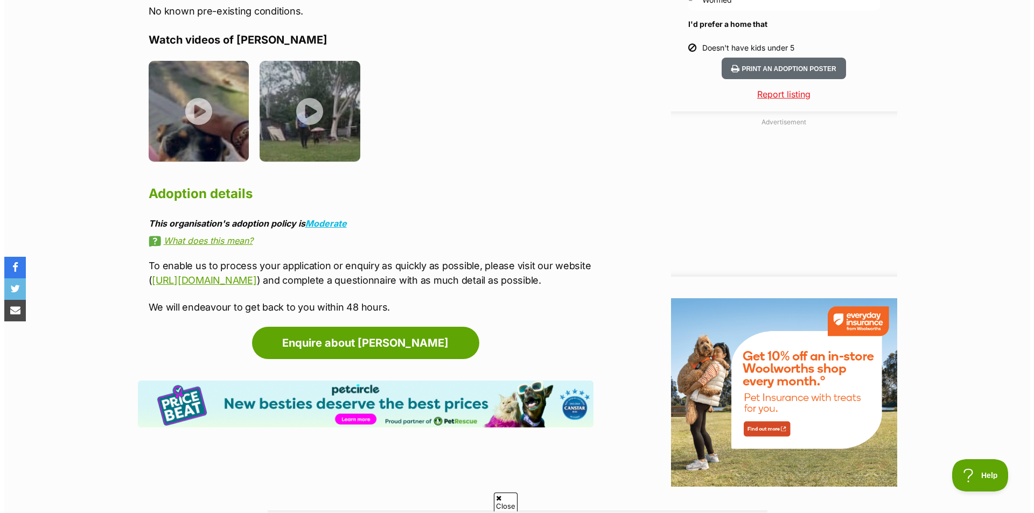
scroll to position [0, 0]
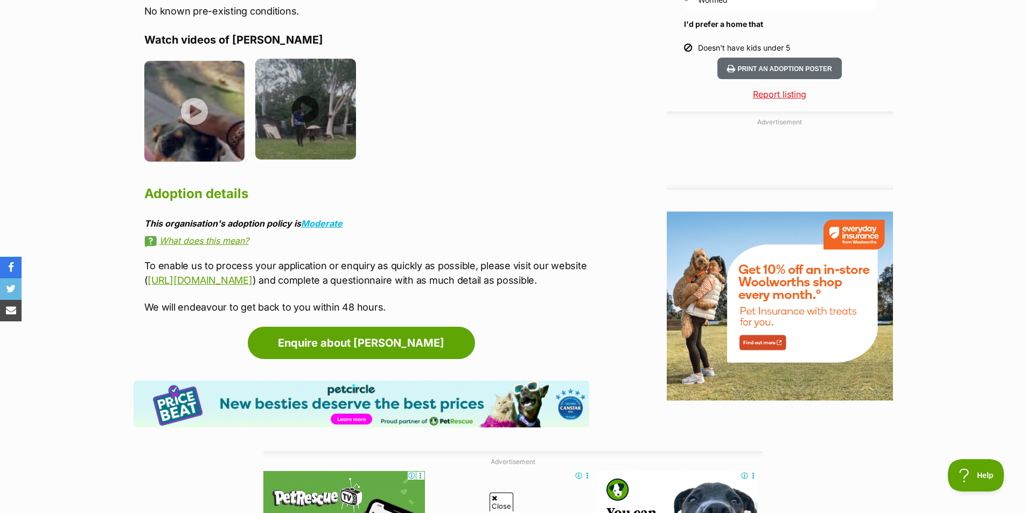
click at [304, 92] on img at bounding box center [305, 109] width 101 height 101
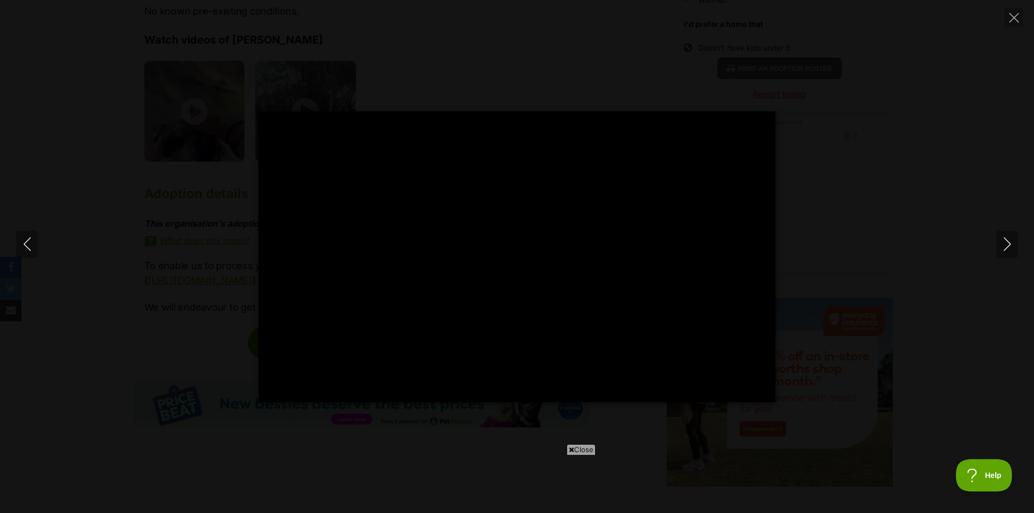
type input "100"
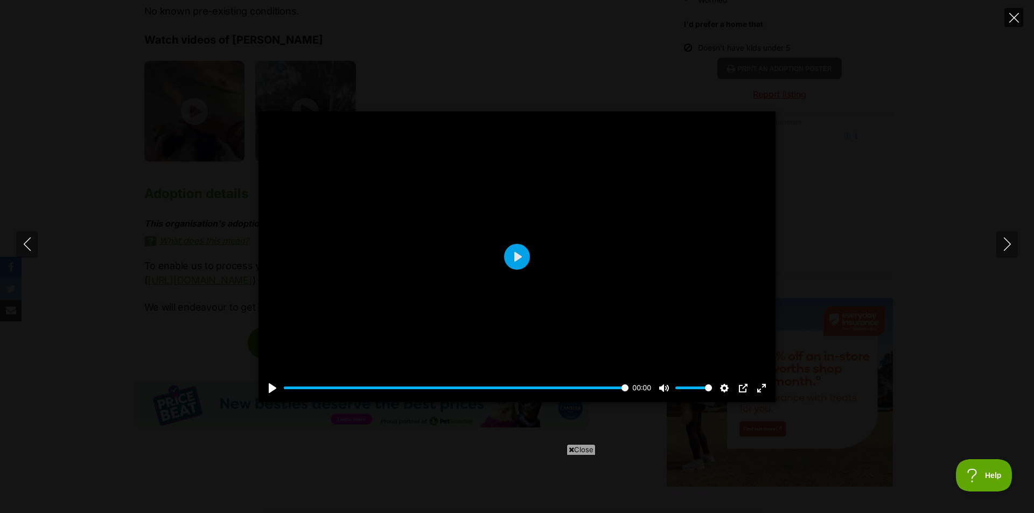
click at [1009, 16] on icon "Close" at bounding box center [1014, 18] width 10 height 10
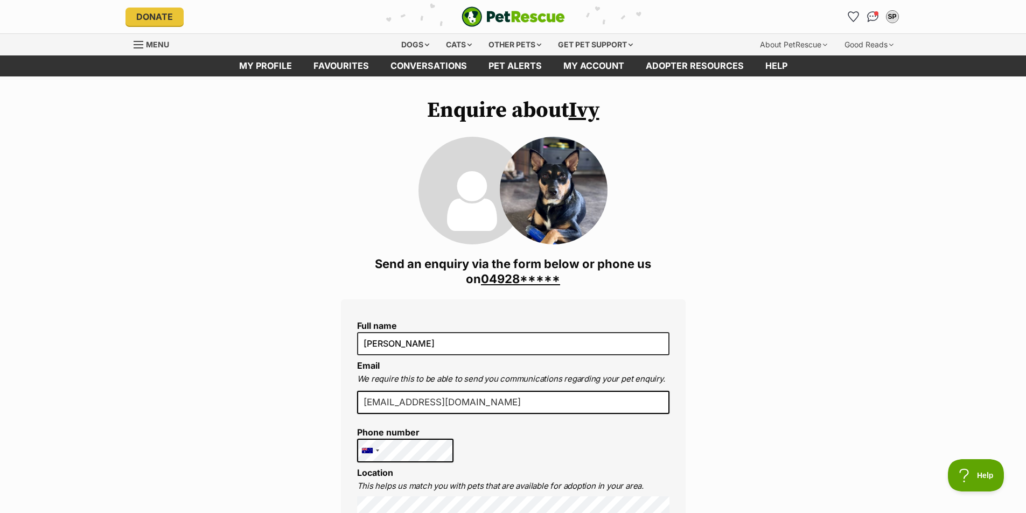
click at [519, 278] on link "04928*****" at bounding box center [520, 279] width 79 height 14
